Goal: Task Accomplishment & Management: Use online tool/utility

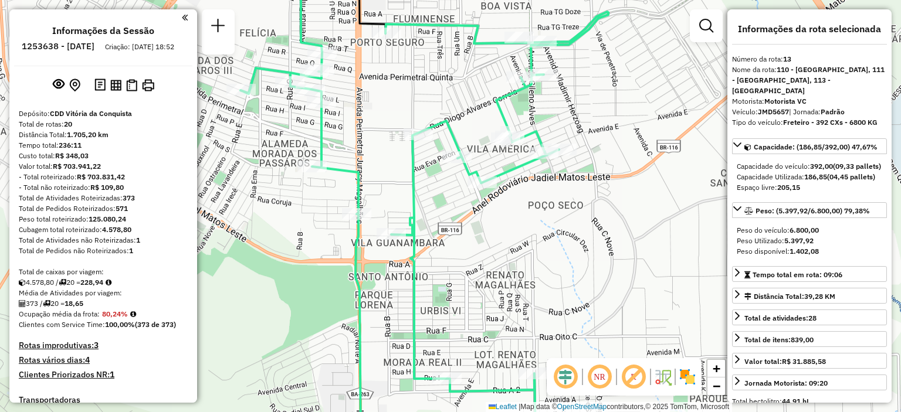
select select "**********"
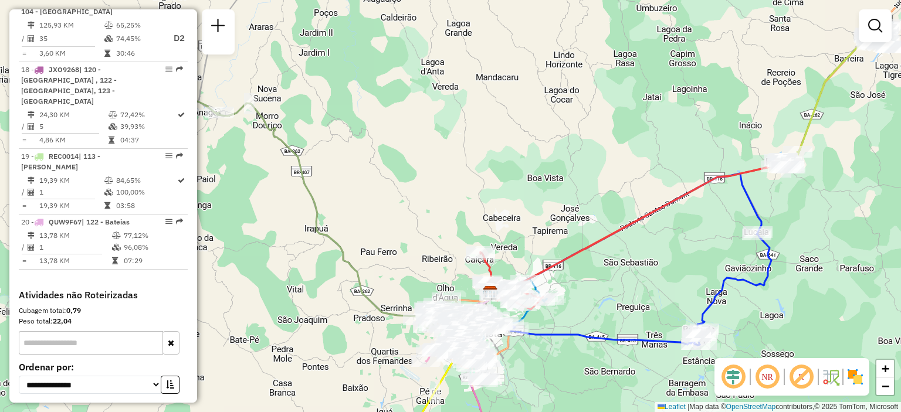
scroll to position [1549, 0]
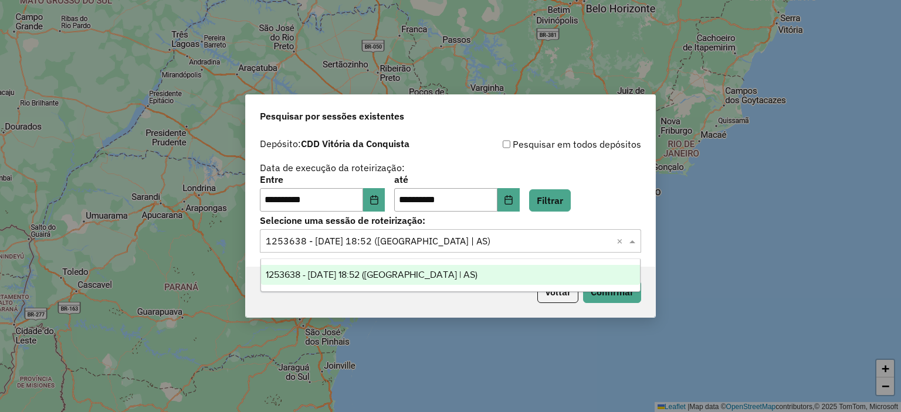
click at [442, 243] on input "text" at bounding box center [439, 242] width 346 height 14
click at [514, 203] on button "Choose Date" at bounding box center [508, 199] width 22 height 23
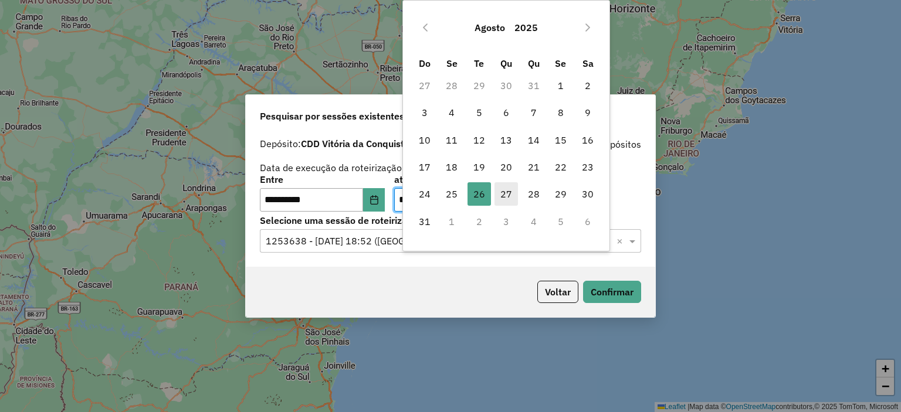
click at [502, 195] on span "27" at bounding box center [505, 193] width 23 height 23
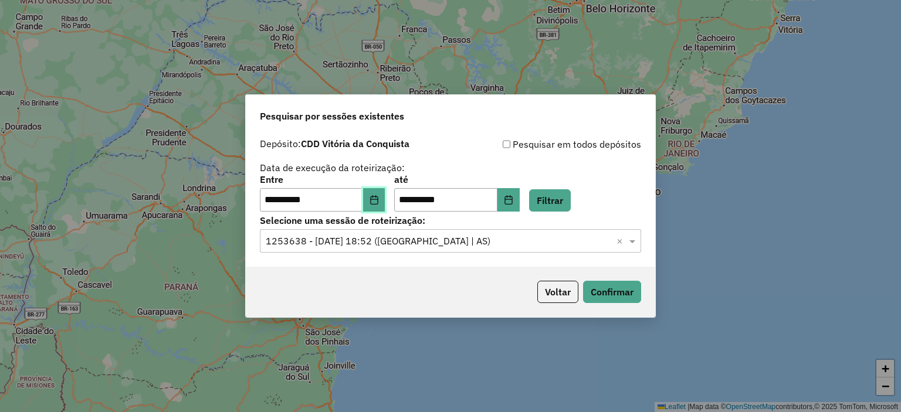
click at [379, 203] on icon "Choose Date" at bounding box center [373, 199] width 9 height 9
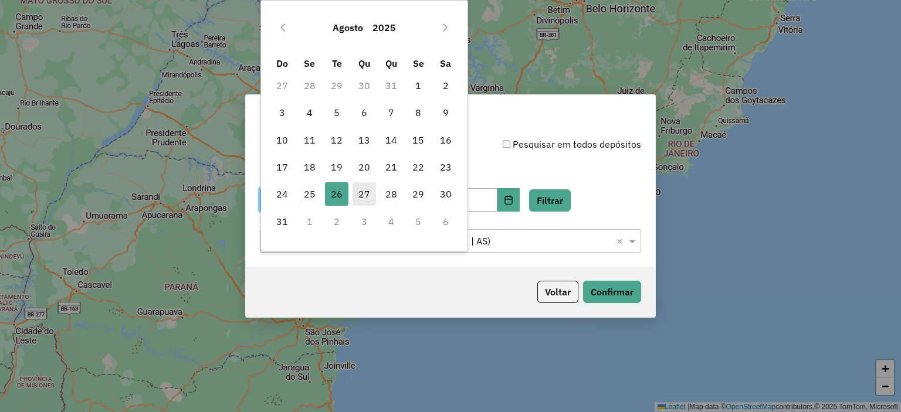
click at [355, 198] on span "27" at bounding box center [363, 193] width 23 height 23
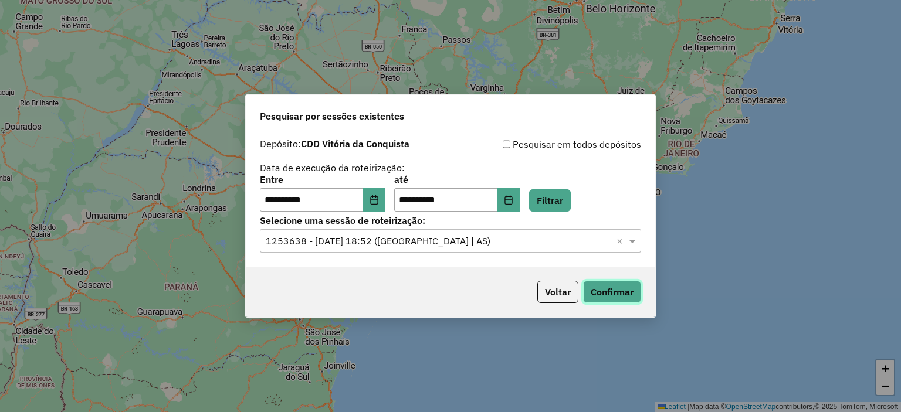
click at [610, 294] on button "Confirmar" at bounding box center [612, 292] width 58 height 22
